Goal: Transaction & Acquisition: Purchase product/service

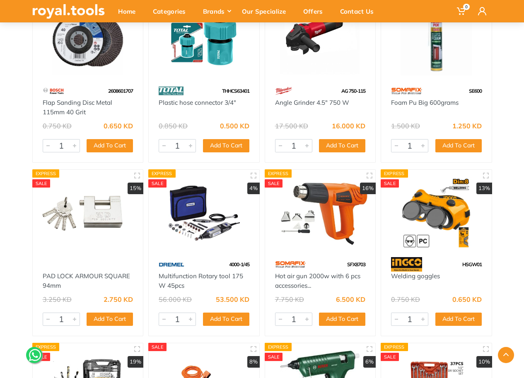
scroll to position [10193, 0]
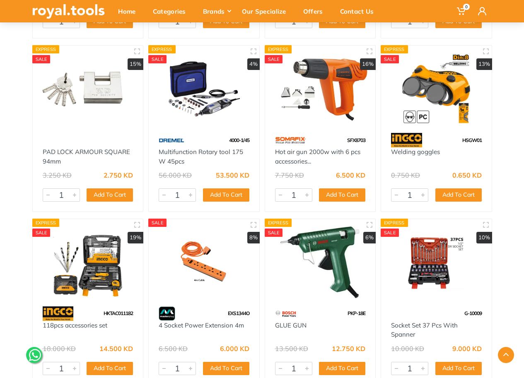
click at [116, 269] on img at bounding box center [88, 263] width 96 height 72
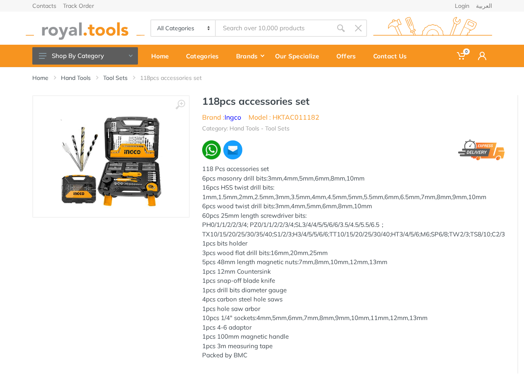
click at [136, 174] on img at bounding box center [111, 156] width 104 height 104
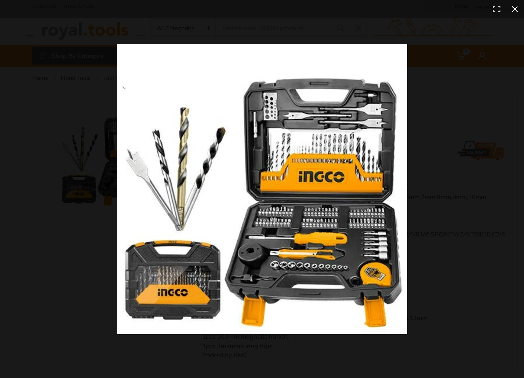
click at [73, 48] on div at bounding box center [262, 189] width 524 height 378
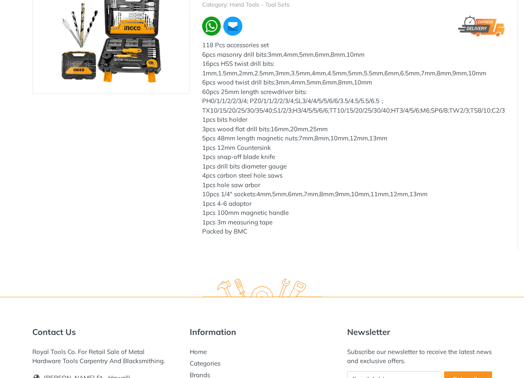
scroll to position [124, 0]
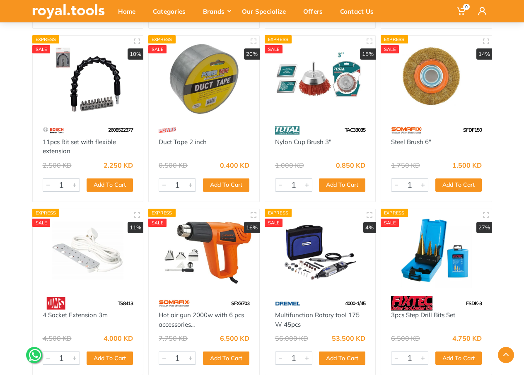
scroll to position [11022, 0]
